Goal: Information Seeking & Learning: Learn about a topic

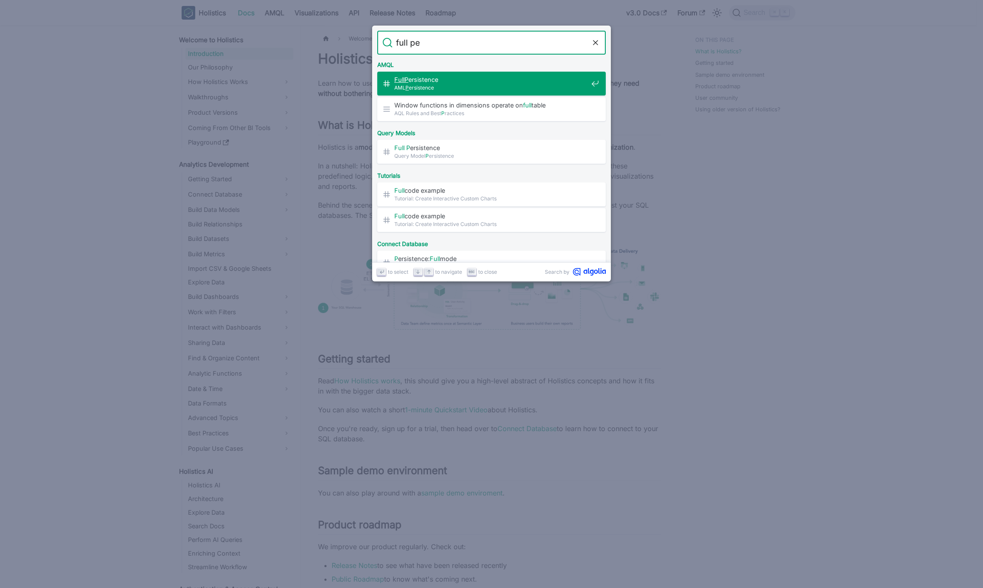
type input "full per"
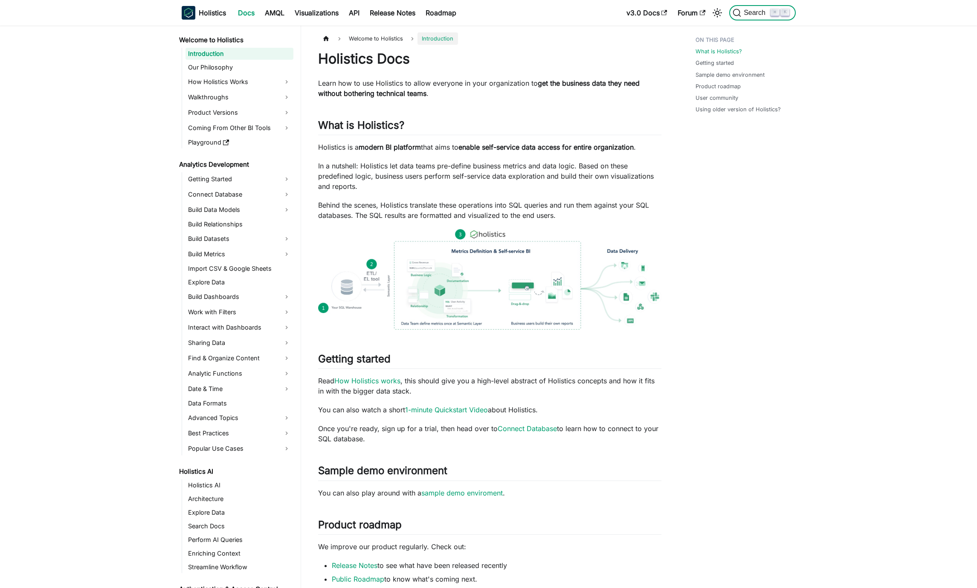
scroll to position [565, 0]
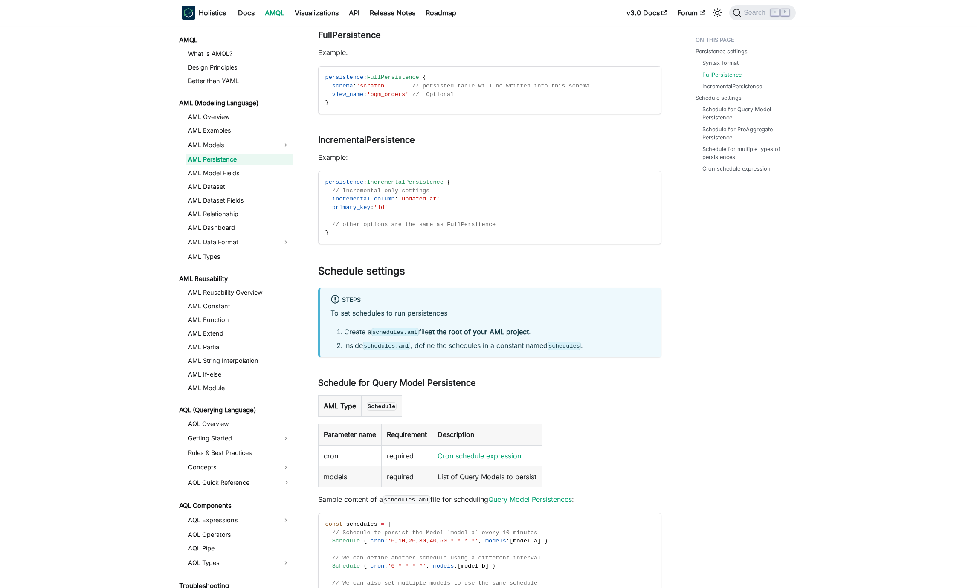
click at [648, 373] on div "AML Persistence Persistence can be found in Query Model Pre-Aggregate Persisten…" at bounding box center [489, 357] width 343 height 1745
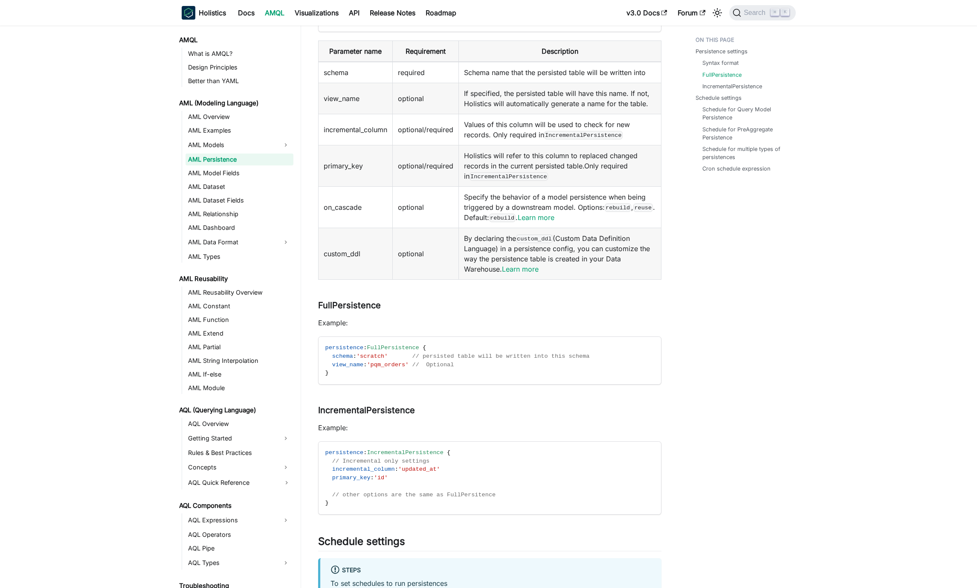
scroll to position [401, 0]
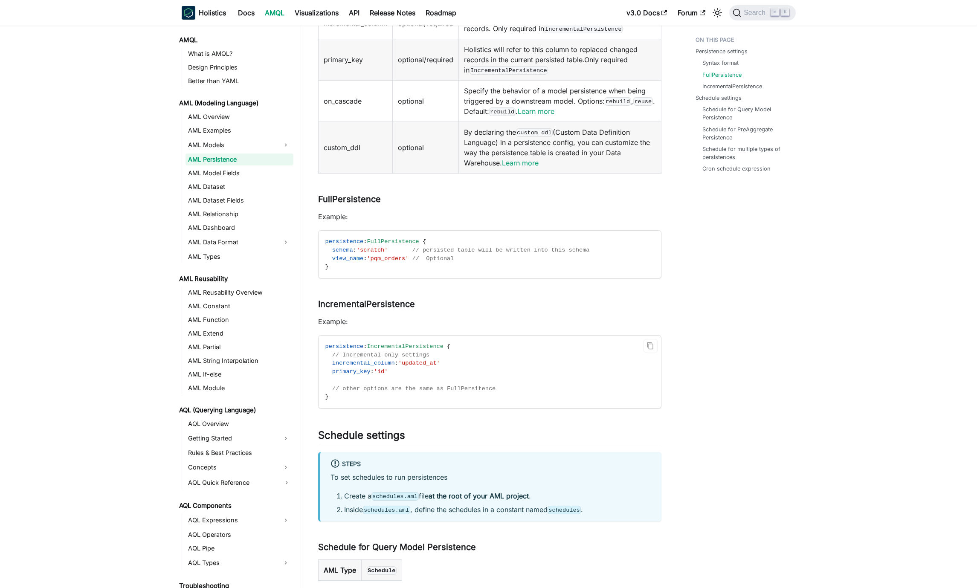
click at [523, 383] on code "persistence : IncrementalPersistence { // Incremental only settings incremental…" at bounding box center [488, 371] width 341 height 72
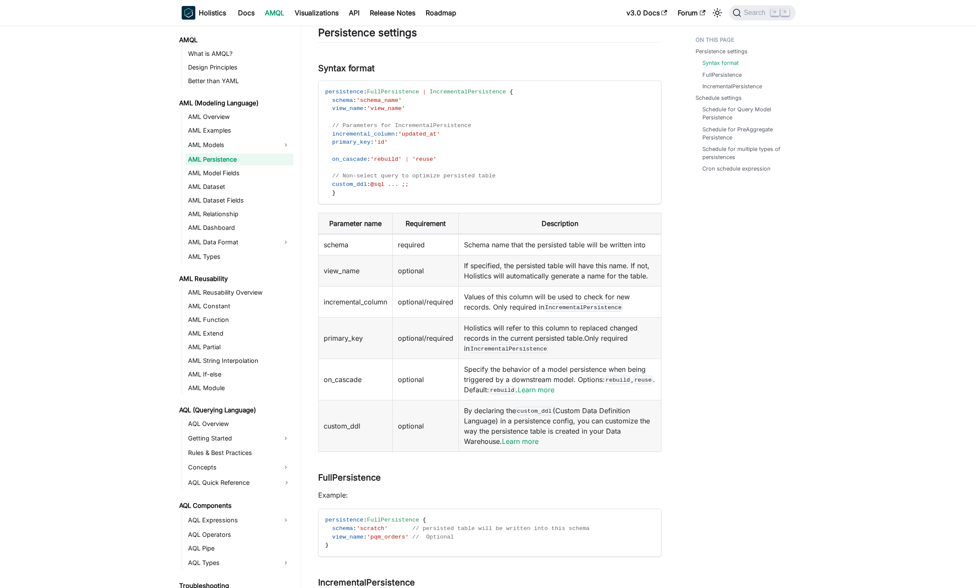
scroll to position [130, 0]
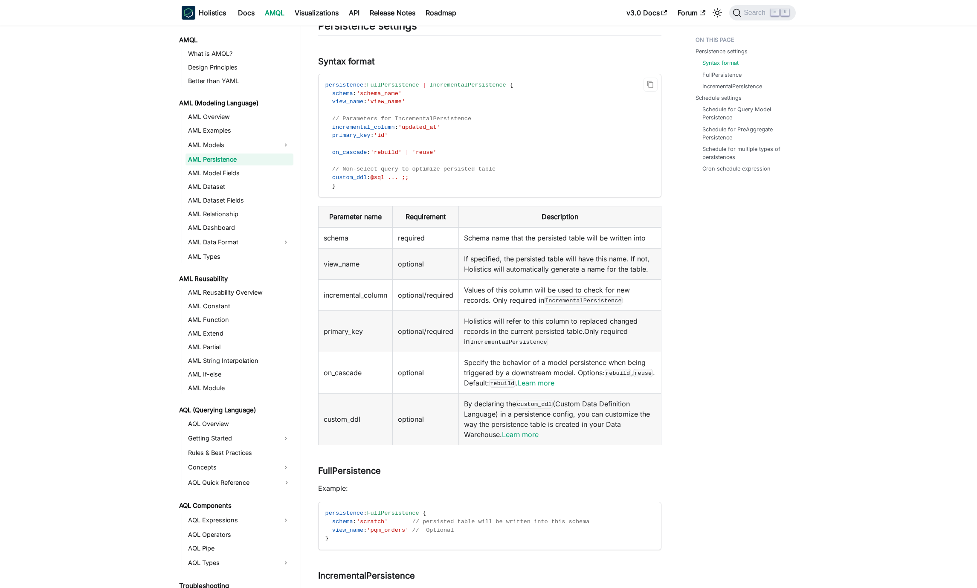
click at [351, 152] on span "on_cascade" at bounding box center [349, 152] width 35 height 6
click at [346, 137] on div at bounding box center [346, 137] width 0 height 0
click at [532, 374] on td "Specify the behavior of a model persistence when being triggered by a downstrea…" at bounding box center [559, 372] width 202 height 41
click at [554, 380] on link "Learn more" at bounding box center [536, 383] width 37 height 9
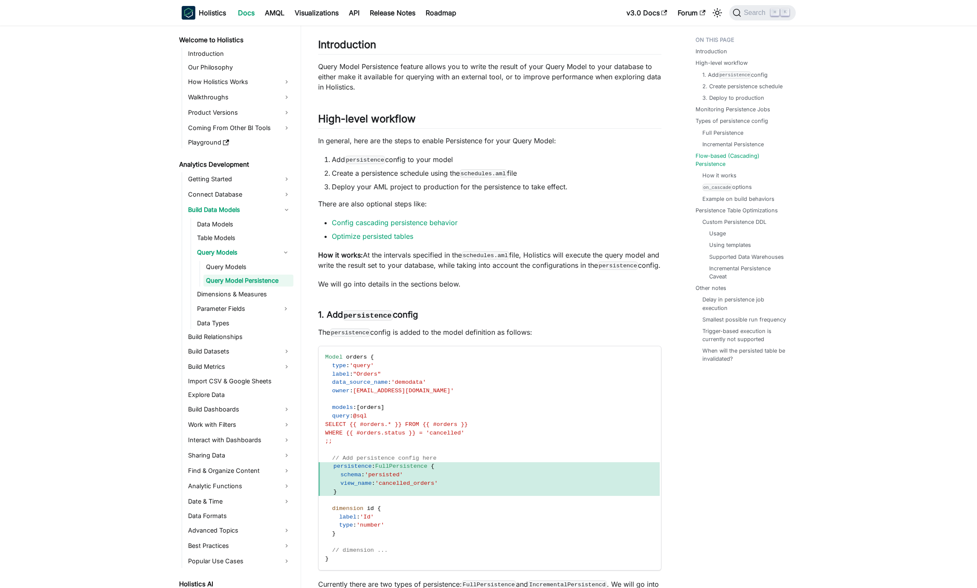
scroll to position [2969, 0]
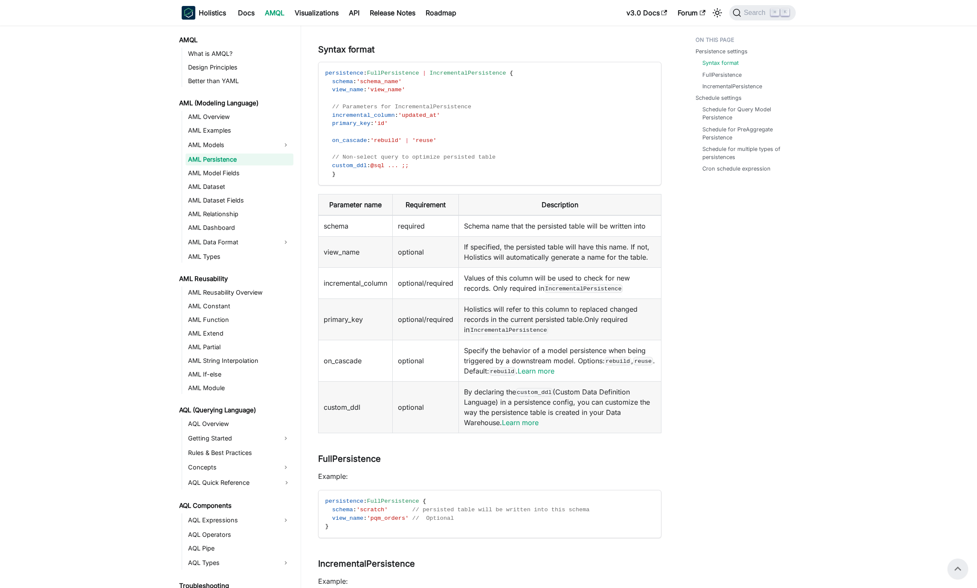
scroll to position [125, 0]
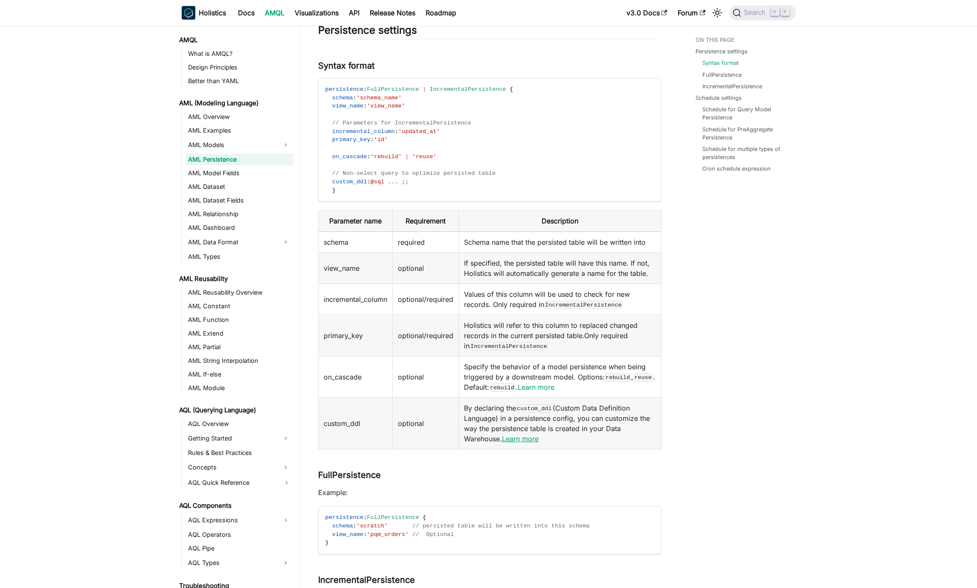
click at [528, 439] on link "Learn more" at bounding box center [520, 438] width 37 height 9
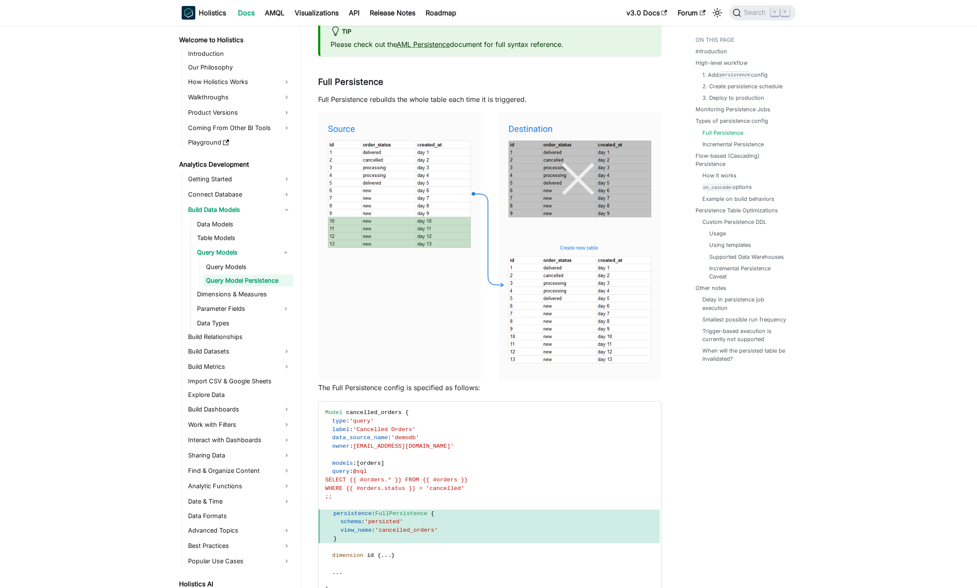
scroll to position [1793, 0]
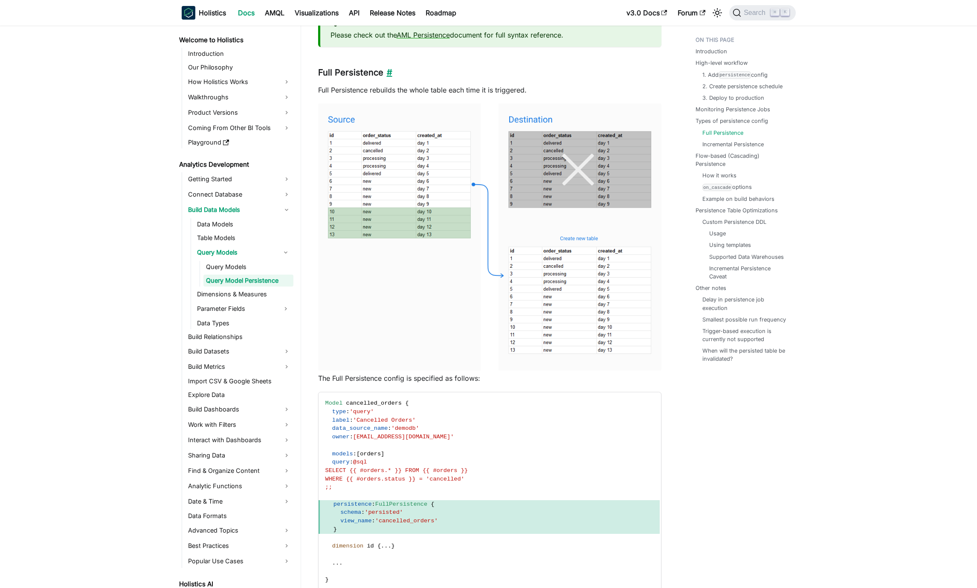
click at [388, 78] on link "​" at bounding box center [387, 72] width 9 height 10
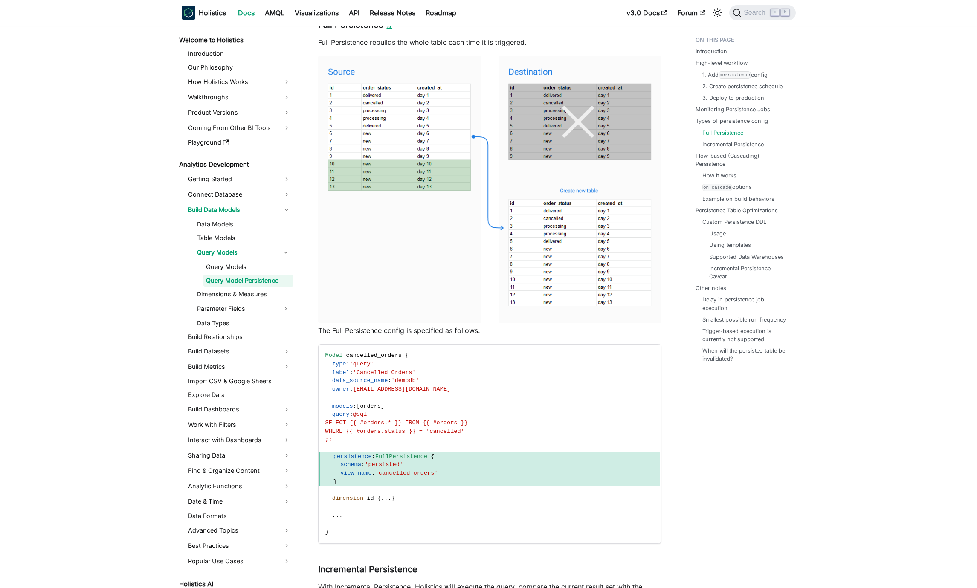
click at [387, 30] on link "​" at bounding box center [387, 25] width 9 height 10
